Goal: Information Seeking & Learning: Learn about a topic

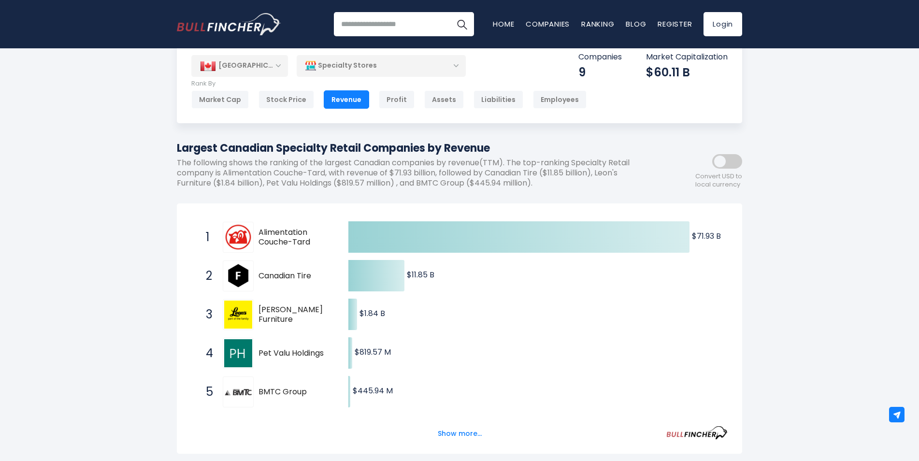
scroll to position [48, 0]
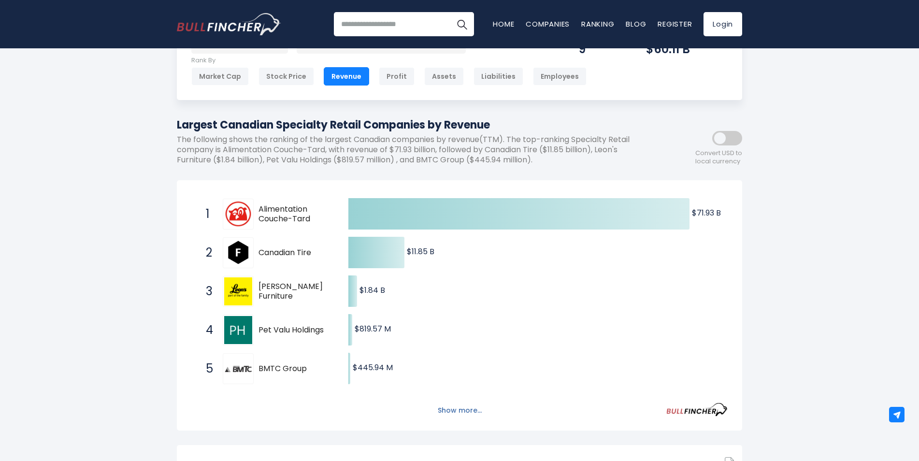
click at [457, 407] on button "Show more..." at bounding box center [460, 410] width 56 height 16
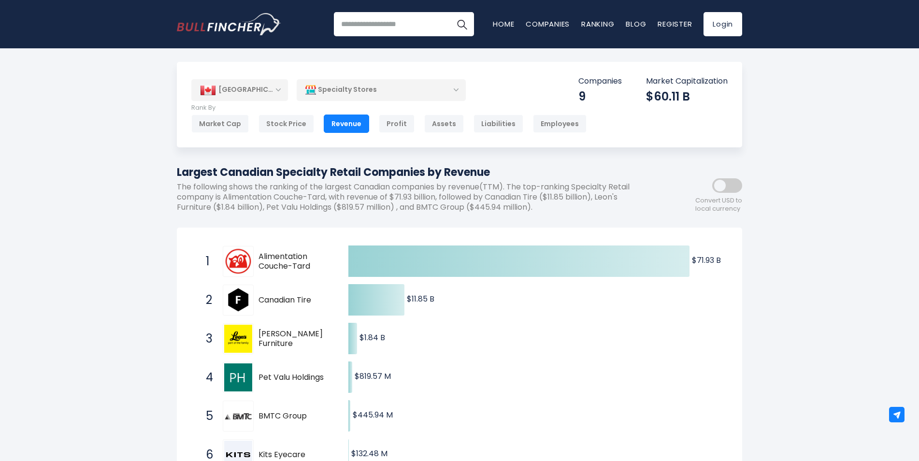
scroll to position [0, 0]
click at [457, 88] on div "Specialty Stores" at bounding box center [381, 91] width 169 height 22
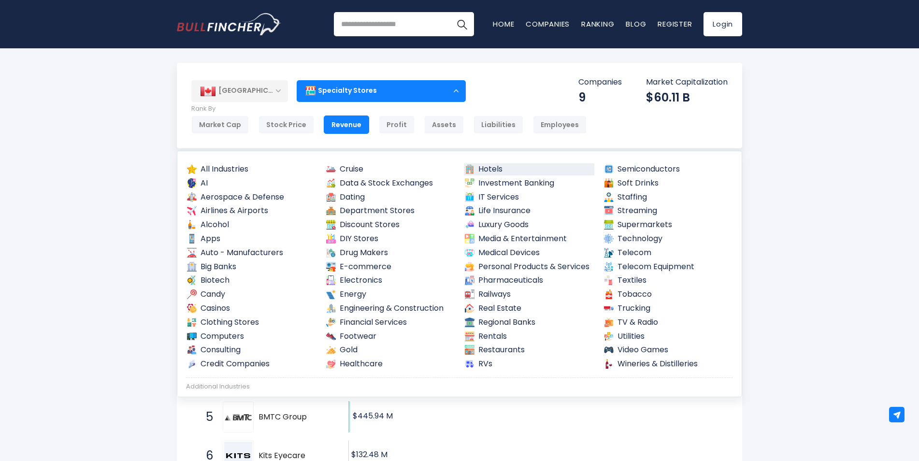
click at [484, 165] on link "Hotels" at bounding box center [529, 169] width 130 height 12
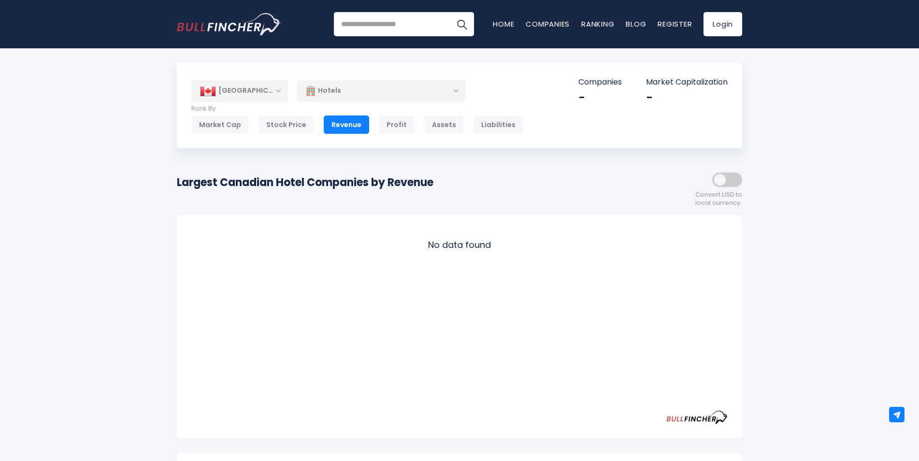
click at [458, 87] on div "Hotels" at bounding box center [381, 91] width 169 height 22
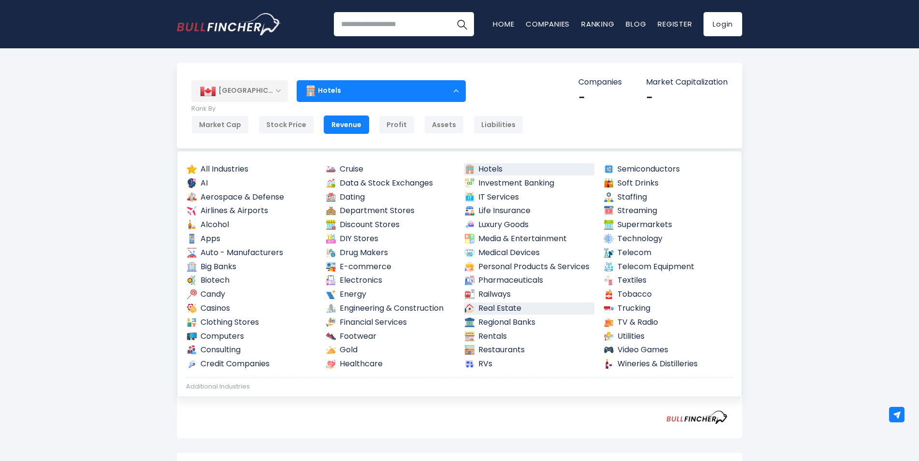
click at [490, 303] on link "Real Estate" at bounding box center [529, 308] width 130 height 12
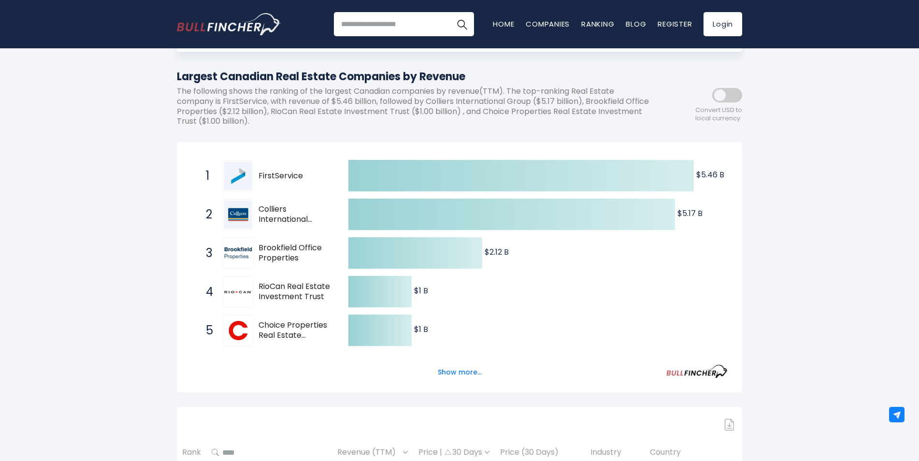
scroll to position [145, 0]
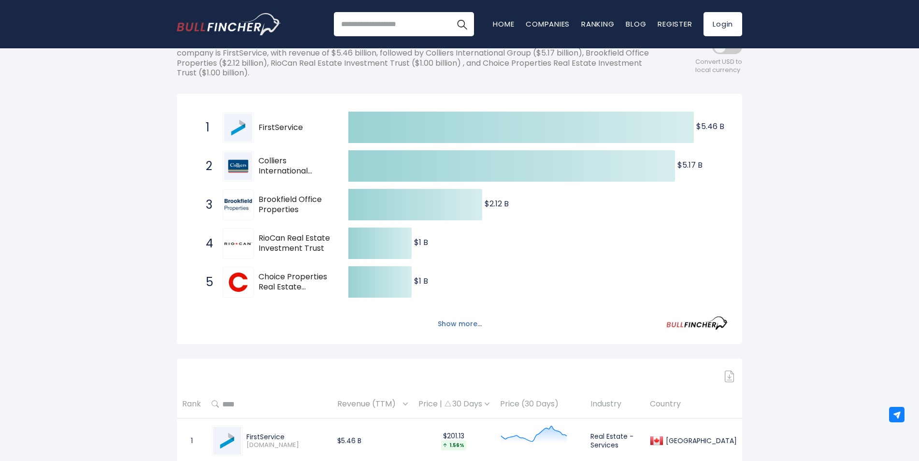
click at [459, 323] on button "Show more..." at bounding box center [460, 324] width 56 height 16
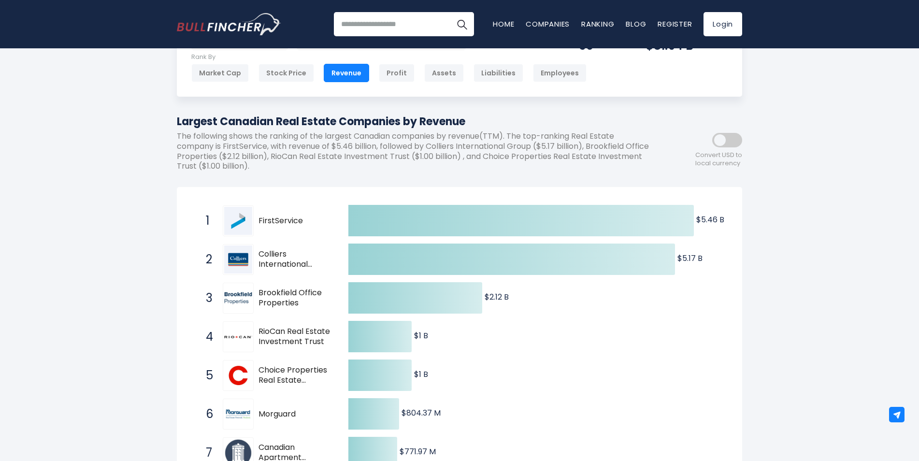
scroll to position [48, 0]
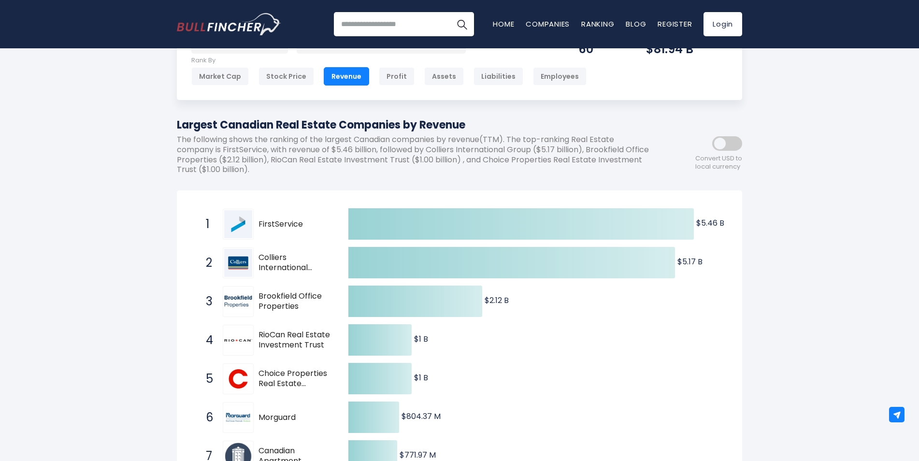
click at [359, 73] on div "Revenue" at bounding box center [346, 76] width 45 height 18
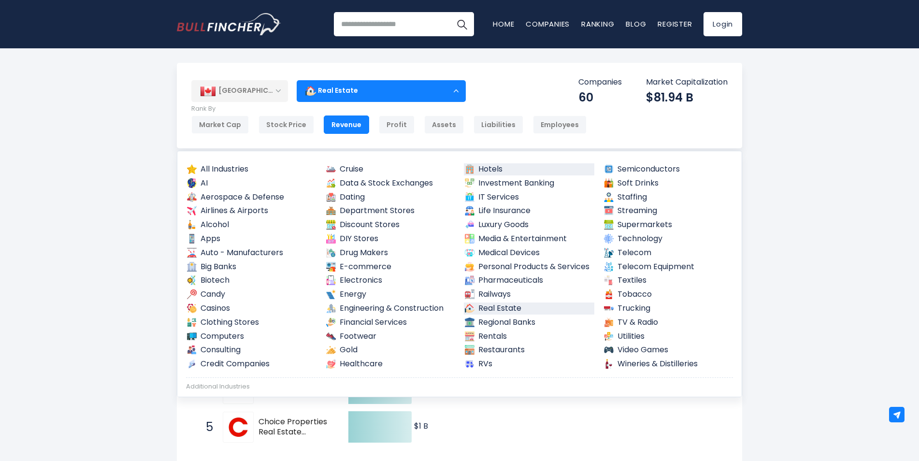
click at [486, 166] on link "Hotels" at bounding box center [529, 169] width 130 height 12
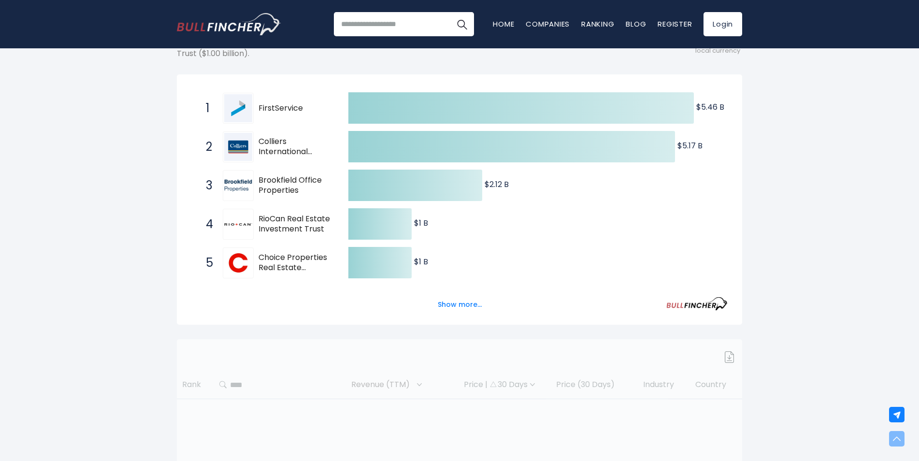
scroll to position [193, 0]
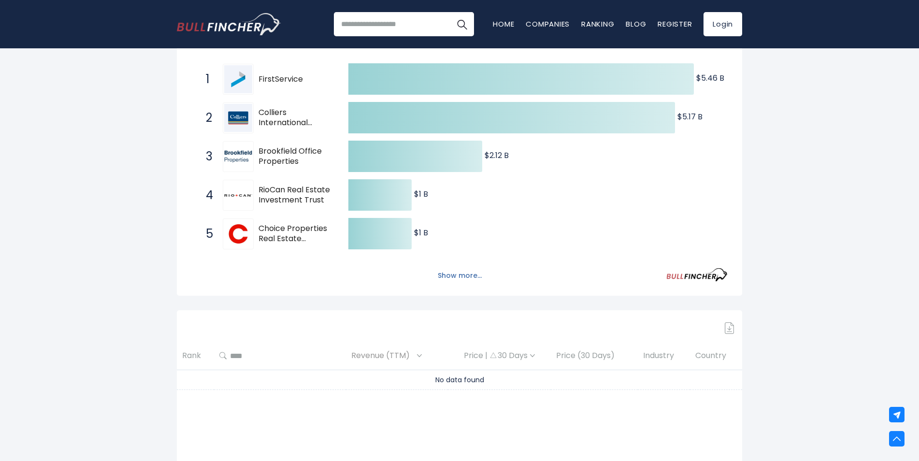
click at [456, 273] on button "Show more..." at bounding box center [460, 276] width 56 height 16
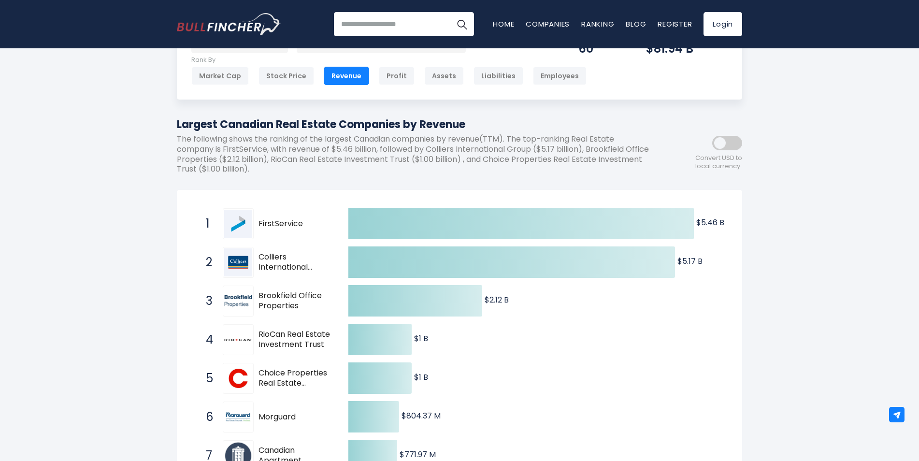
scroll to position [97, 0]
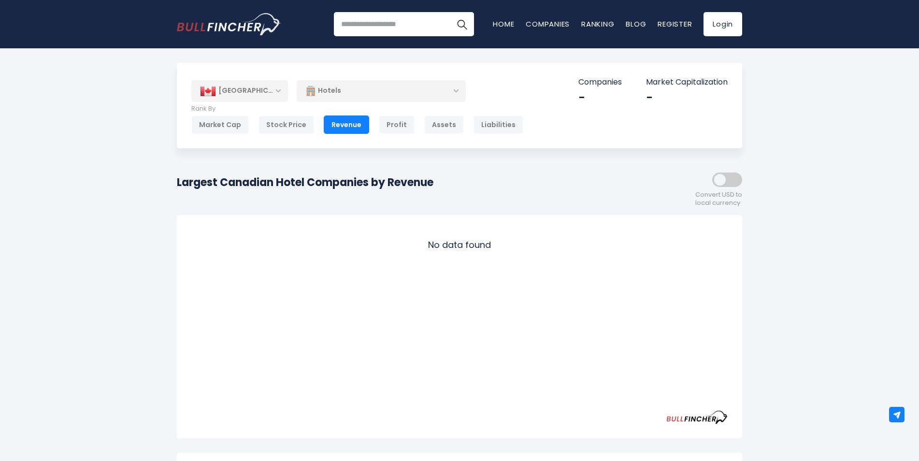
click at [453, 88] on div "Hotels" at bounding box center [381, 91] width 169 height 22
